Goal: Communication & Community: Answer question/provide support

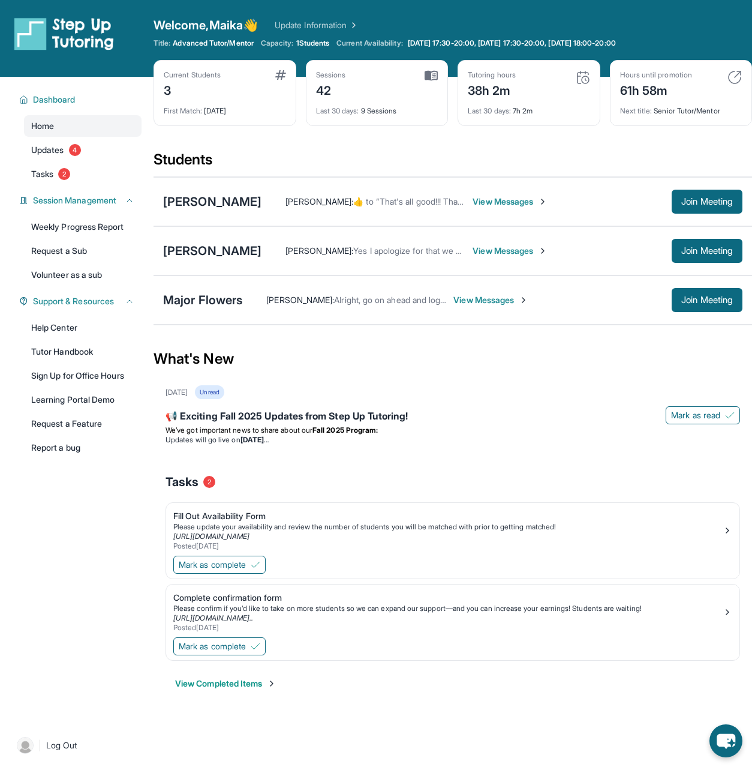
click at [535, 201] on span "View Messages" at bounding box center [510, 202] width 75 height 12
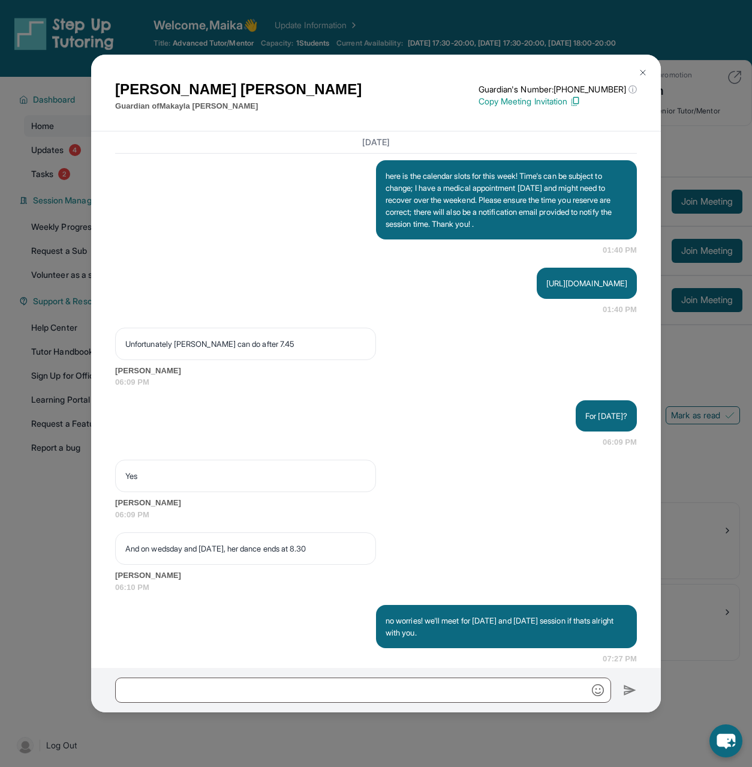
scroll to position [5781, 0]
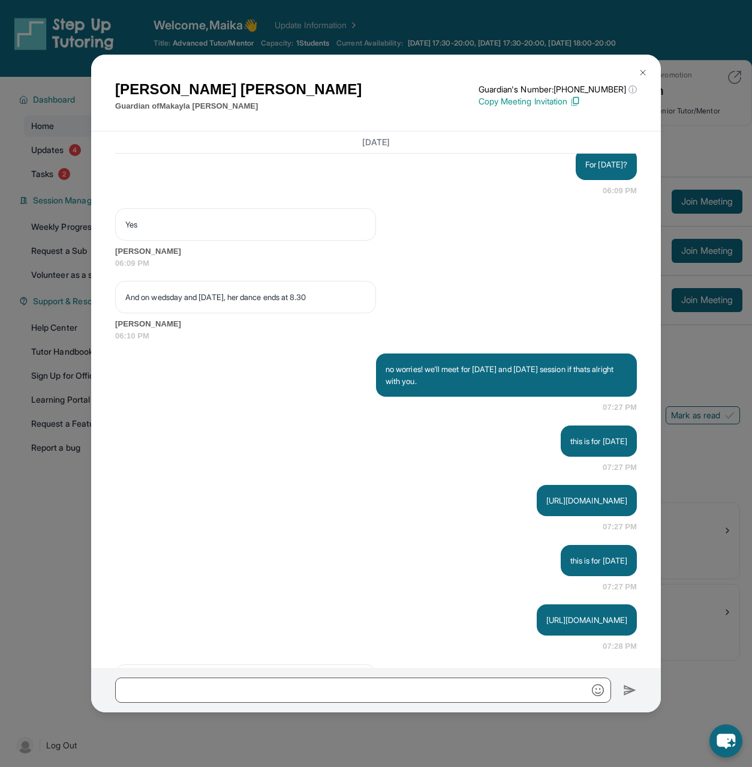
click at [643, 70] on img at bounding box center [643, 73] width 10 height 10
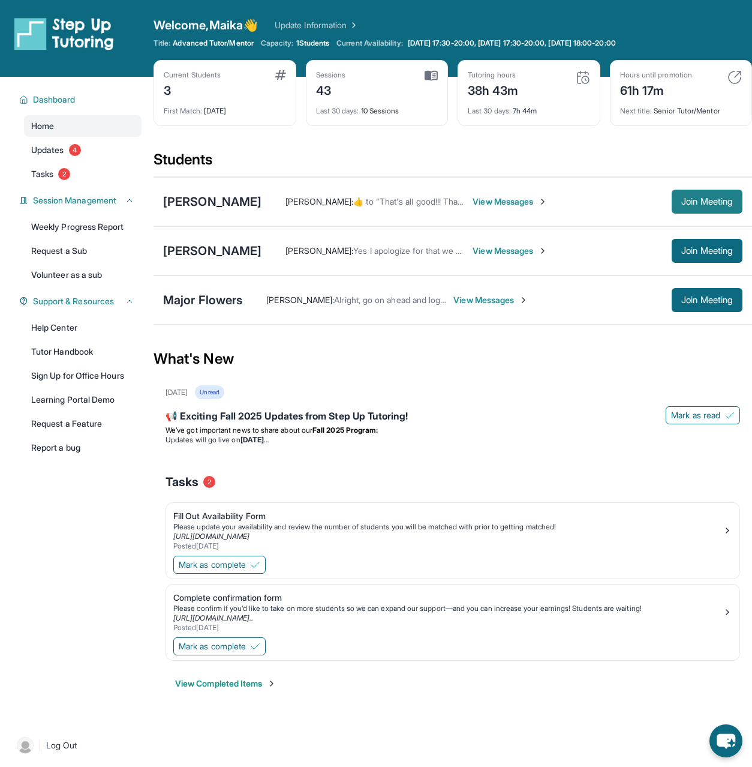
click at [718, 202] on span "Join Meeting" at bounding box center [708, 201] width 52 height 7
click at [172, 199] on div "[PERSON_NAME]" at bounding box center [212, 201] width 98 height 17
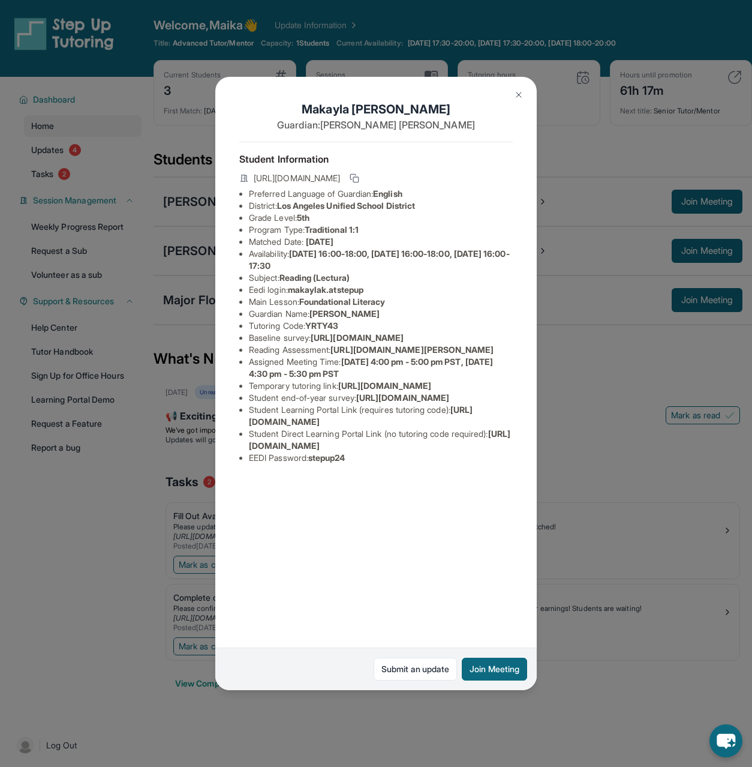
click at [562, 175] on div "[PERSON_NAME] Guardian: [PERSON_NAME] Student Information [URL][DOMAIN_NAME] Pr…" at bounding box center [376, 383] width 752 height 767
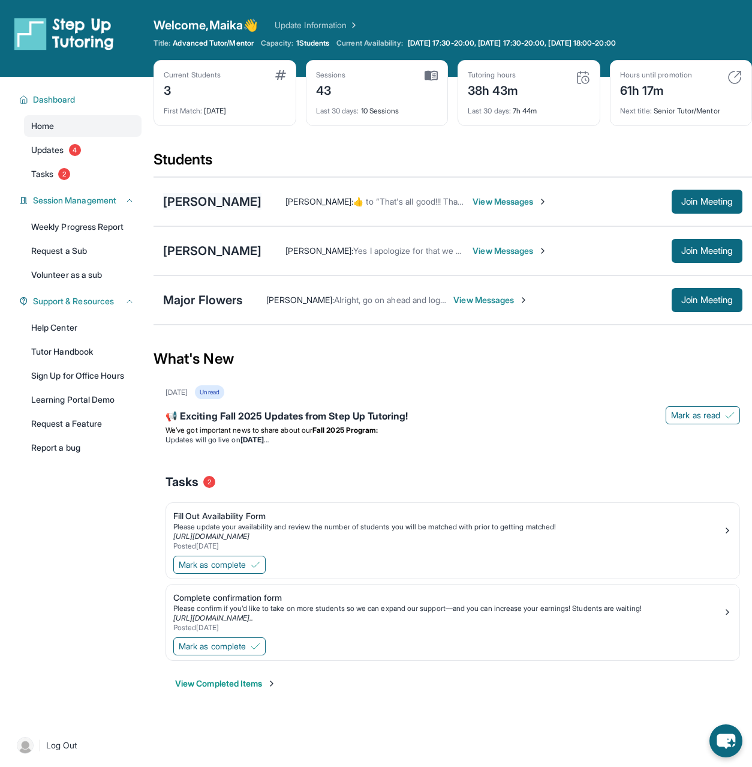
click at [245, 194] on div "[PERSON_NAME]" at bounding box center [212, 201] width 98 height 17
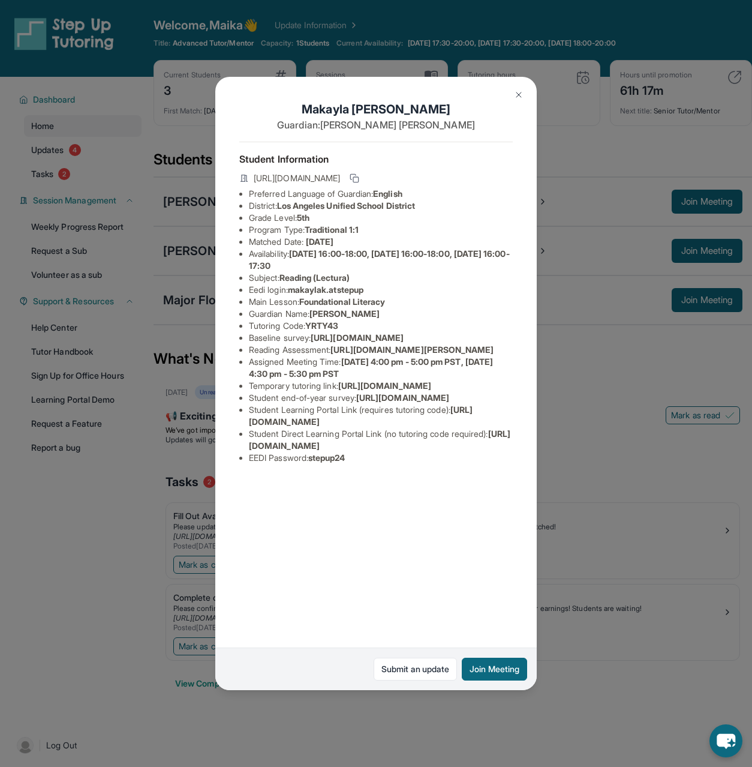
click at [281, 451] on span "[URL][DOMAIN_NAME]" at bounding box center [380, 439] width 262 height 22
drag, startPoint x: 249, startPoint y: 579, endPoint x: 496, endPoint y: 577, distance: 247.2
click at [496, 452] on li "Student Direct Learning Portal Link (no tutoring code required) : [URL][DOMAIN_…" at bounding box center [381, 440] width 264 height 24
copy span "[URL][DOMAIN_NAME]"
drag, startPoint x: 517, startPoint y: 85, endPoint x: 519, endPoint y: 93, distance: 8.2
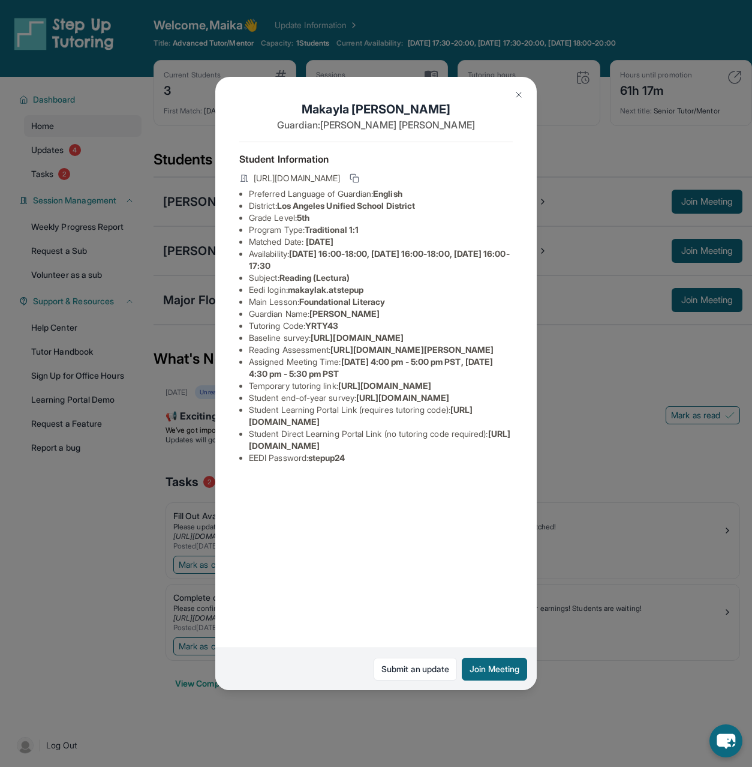
click at [517, 85] on button at bounding box center [519, 95] width 24 height 24
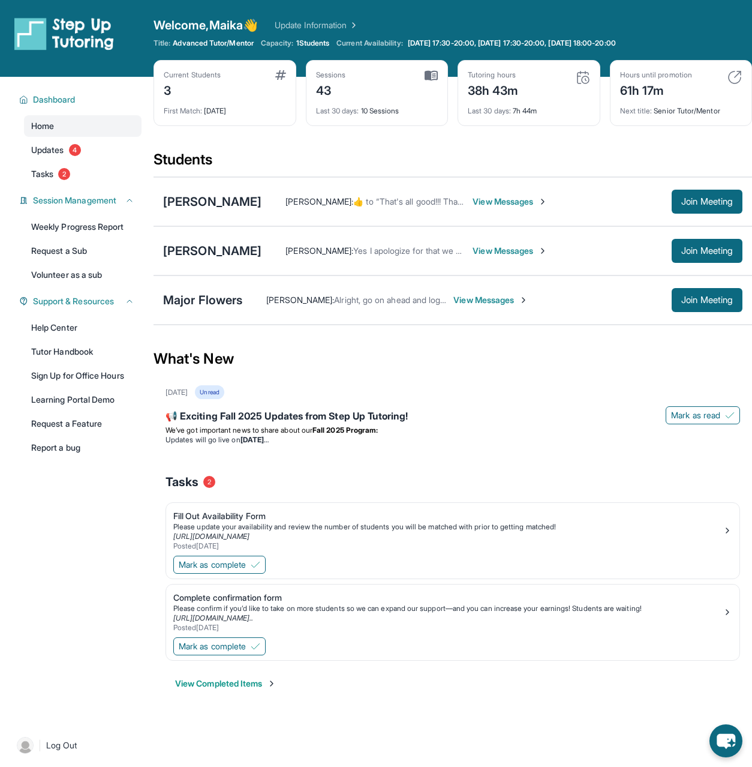
click at [528, 204] on span "View Messages" at bounding box center [510, 202] width 75 height 12
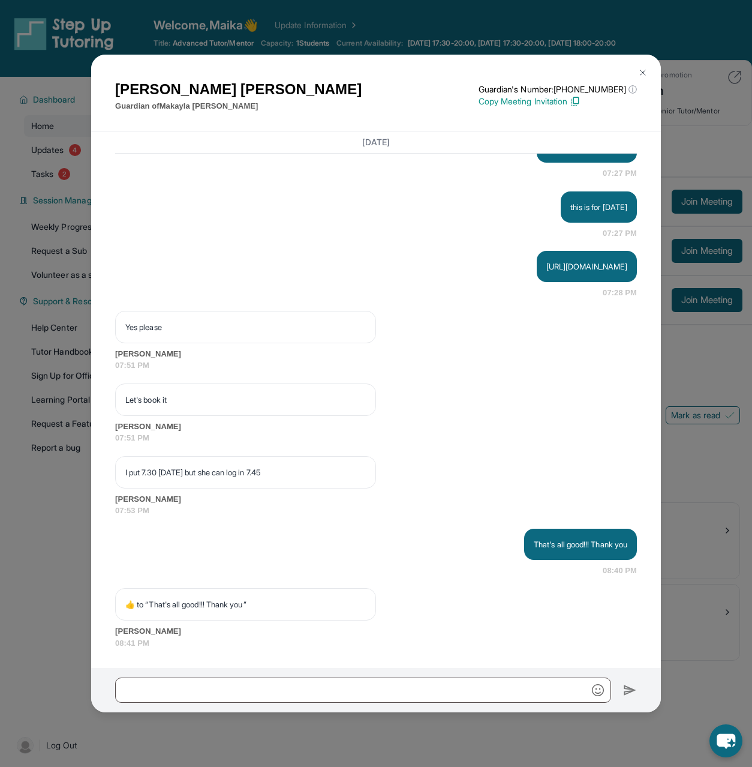
scroll to position [6194, 0]
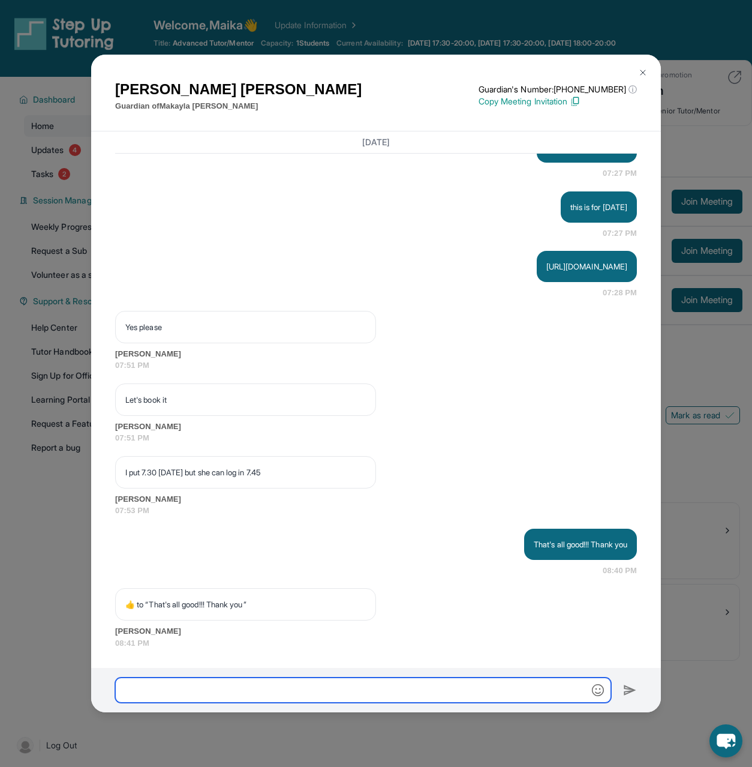
paste input "**********"
click at [461, 694] on input "**********" at bounding box center [363, 689] width 496 height 25
type input "**********"
click at [431, 686] on input "**********" at bounding box center [363, 689] width 496 height 25
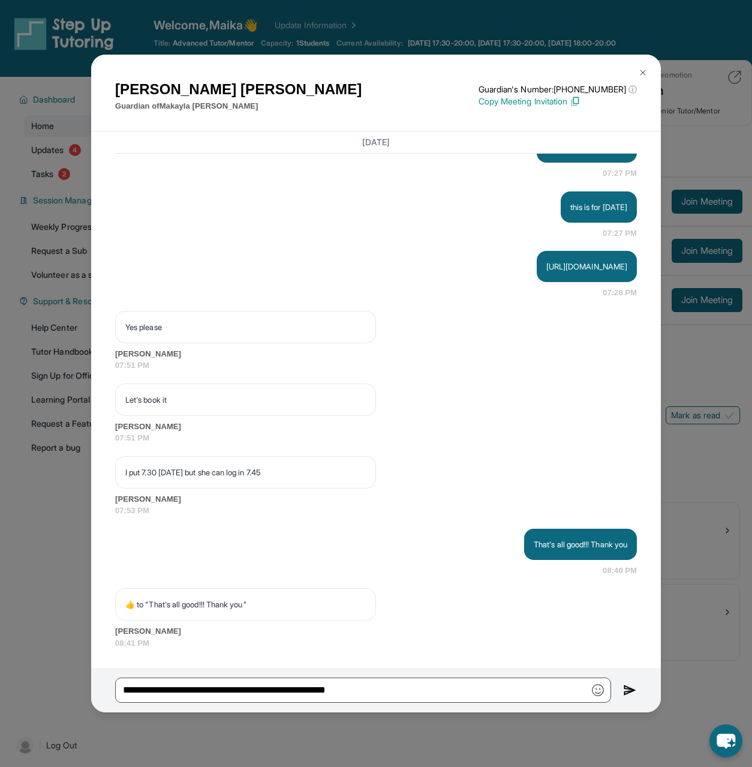
click at [632, 689] on img at bounding box center [630, 690] width 14 height 14
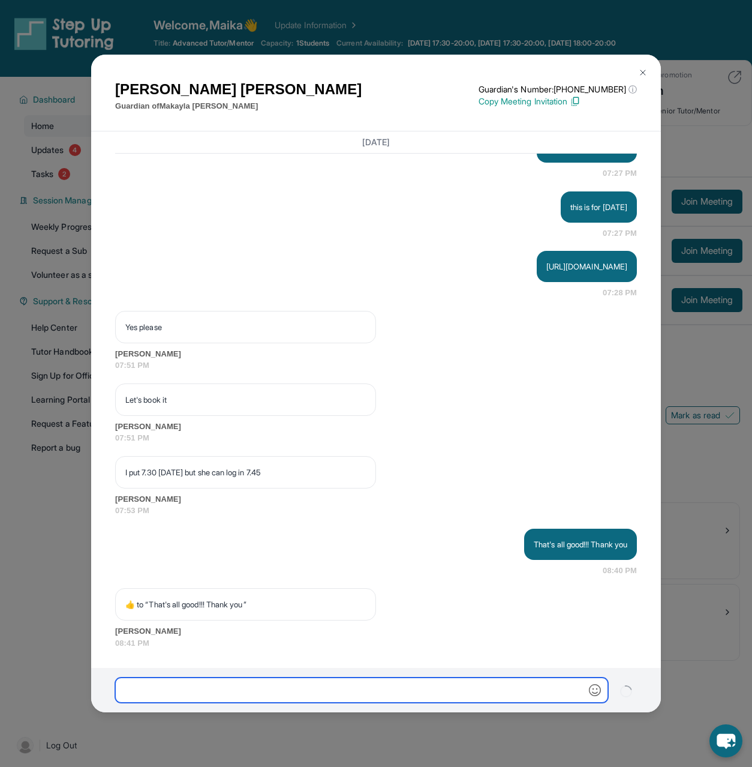
click at [485, 694] on input "text" at bounding box center [361, 689] width 493 height 25
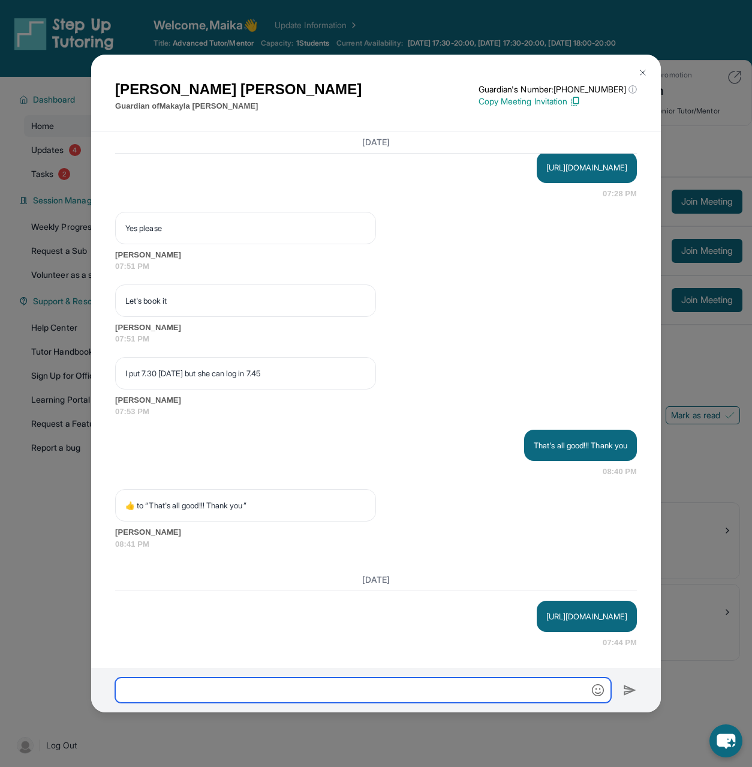
scroll to position [6293, 0]
click at [465, 680] on input "text" at bounding box center [363, 689] width 496 height 25
type input "**********"
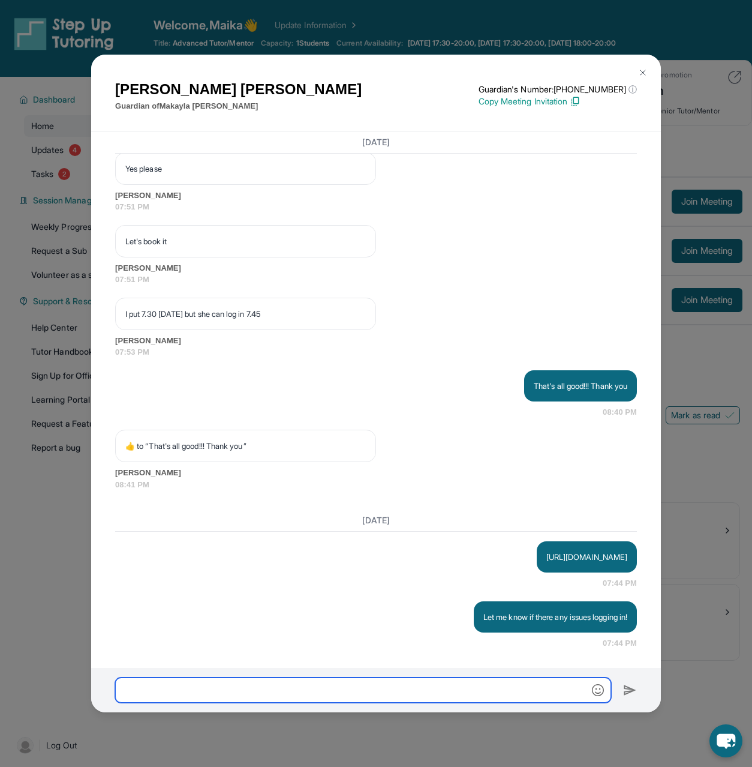
scroll to position [6353, 0]
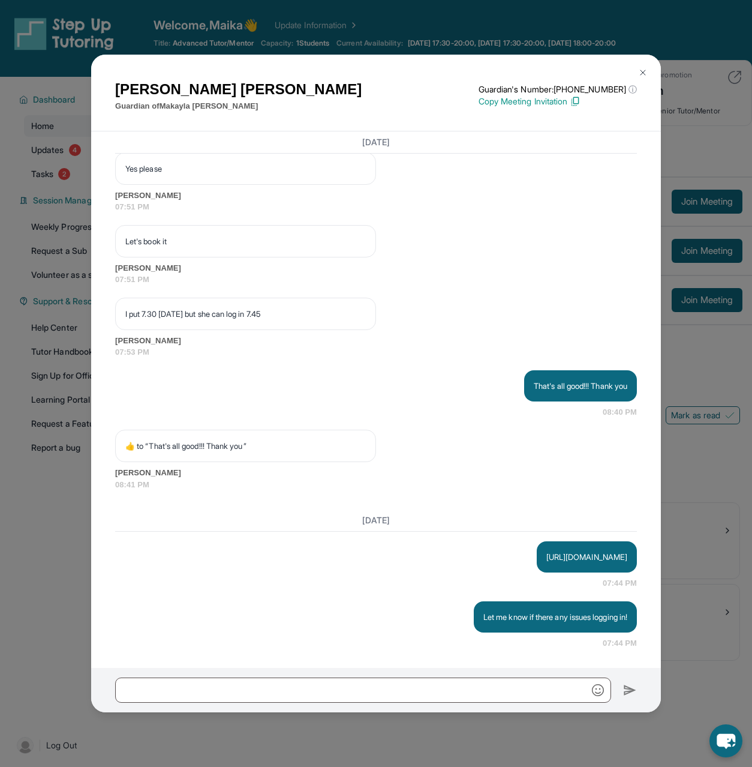
click at [644, 68] on img at bounding box center [643, 73] width 10 height 10
